Goal: Task Accomplishment & Management: Complete application form

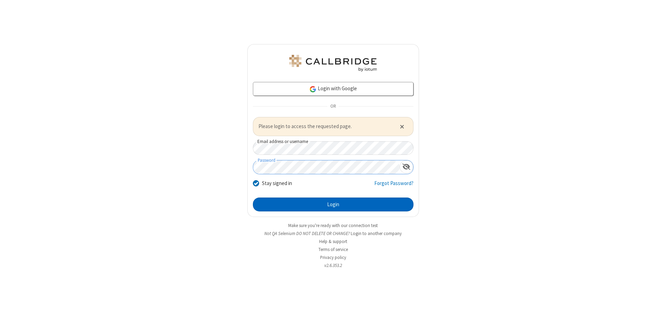
click at [333, 204] on button "Login" at bounding box center [333, 204] width 160 height 14
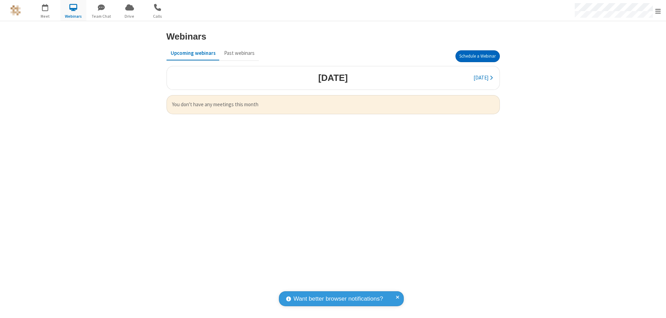
click at [477, 56] on button "Schedule a Webinar" at bounding box center [477, 56] width 44 height 12
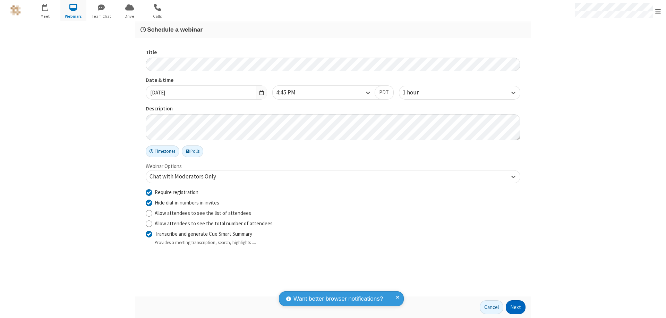
click at [515, 307] on button "Next" at bounding box center [515, 307] width 20 height 14
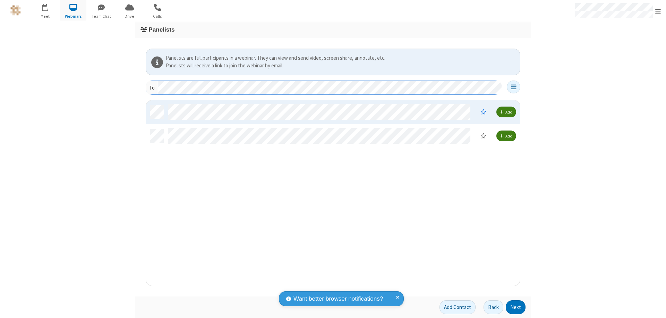
scroll to position [180, 368]
click at [515, 307] on button "Next" at bounding box center [515, 307] width 20 height 14
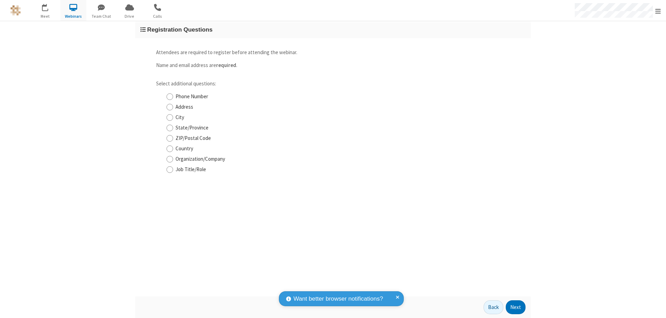
click at [169, 96] on input "Phone Number" at bounding box center [169, 96] width 7 height 7
checkbox input "true"
click at [515, 307] on button "Next" at bounding box center [515, 307] width 20 height 14
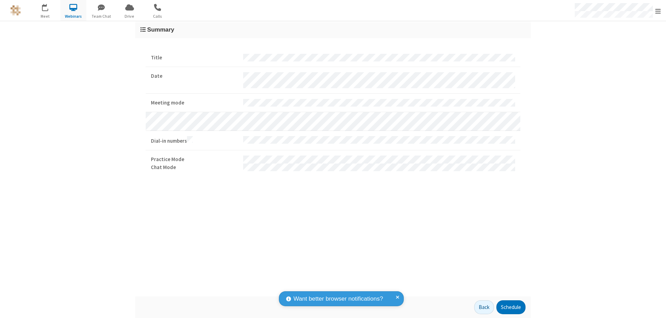
click at [510, 307] on button "Schedule" at bounding box center [510, 307] width 29 height 14
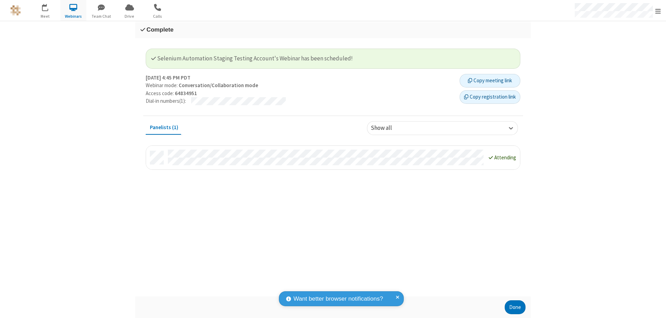
click at [489, 97] on button "Copy registration link" at bounding box center [489, 97] width 61 height 14
click at [515, 307] on button "Done" at bounding box center [514, 307] width 21 height 14
